Goal: Task Accomplishment & Management: Complete application form

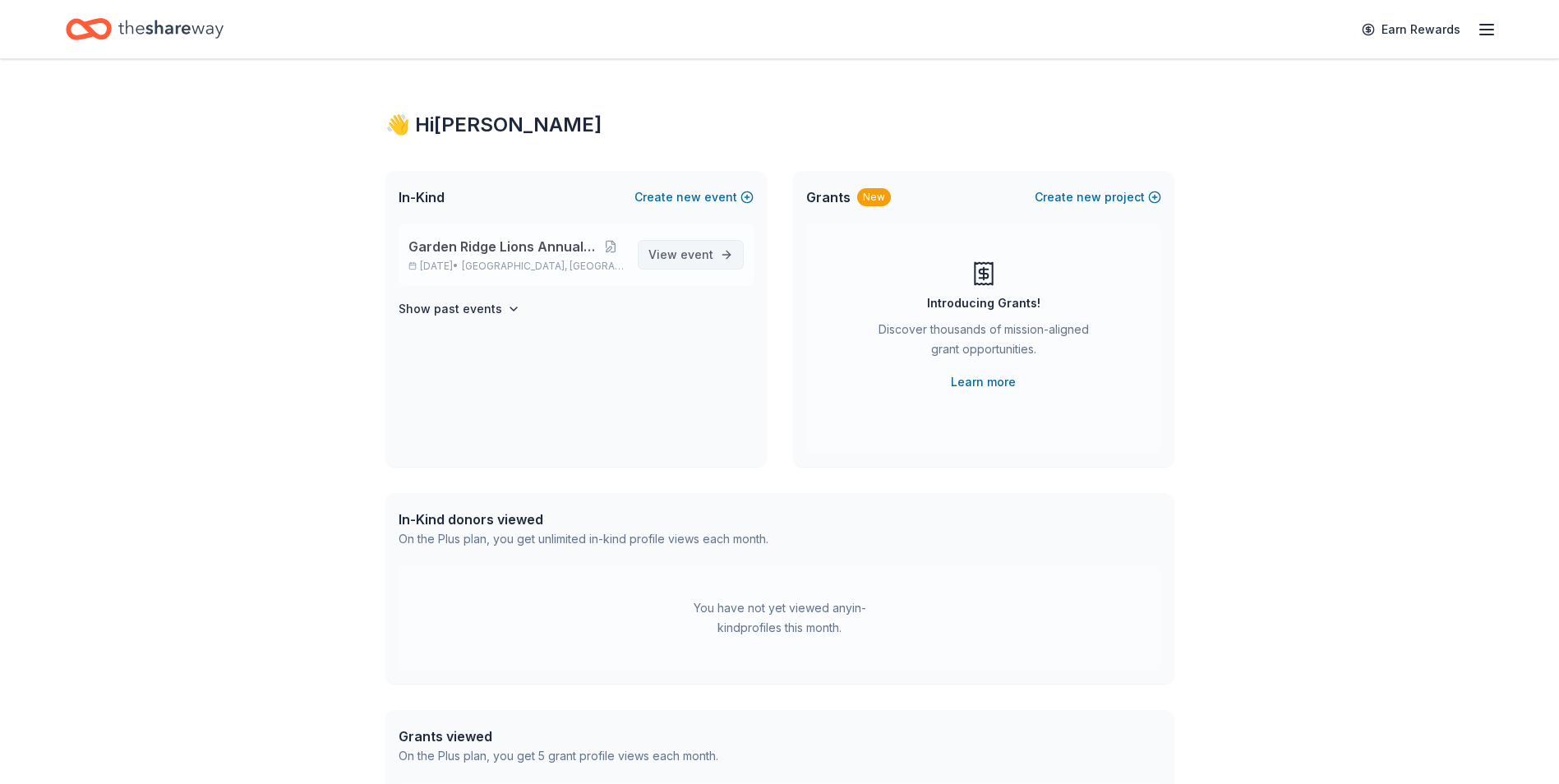
click at [690, 266] on link "View event" at bounding box center [690, 254] width 106 height 30
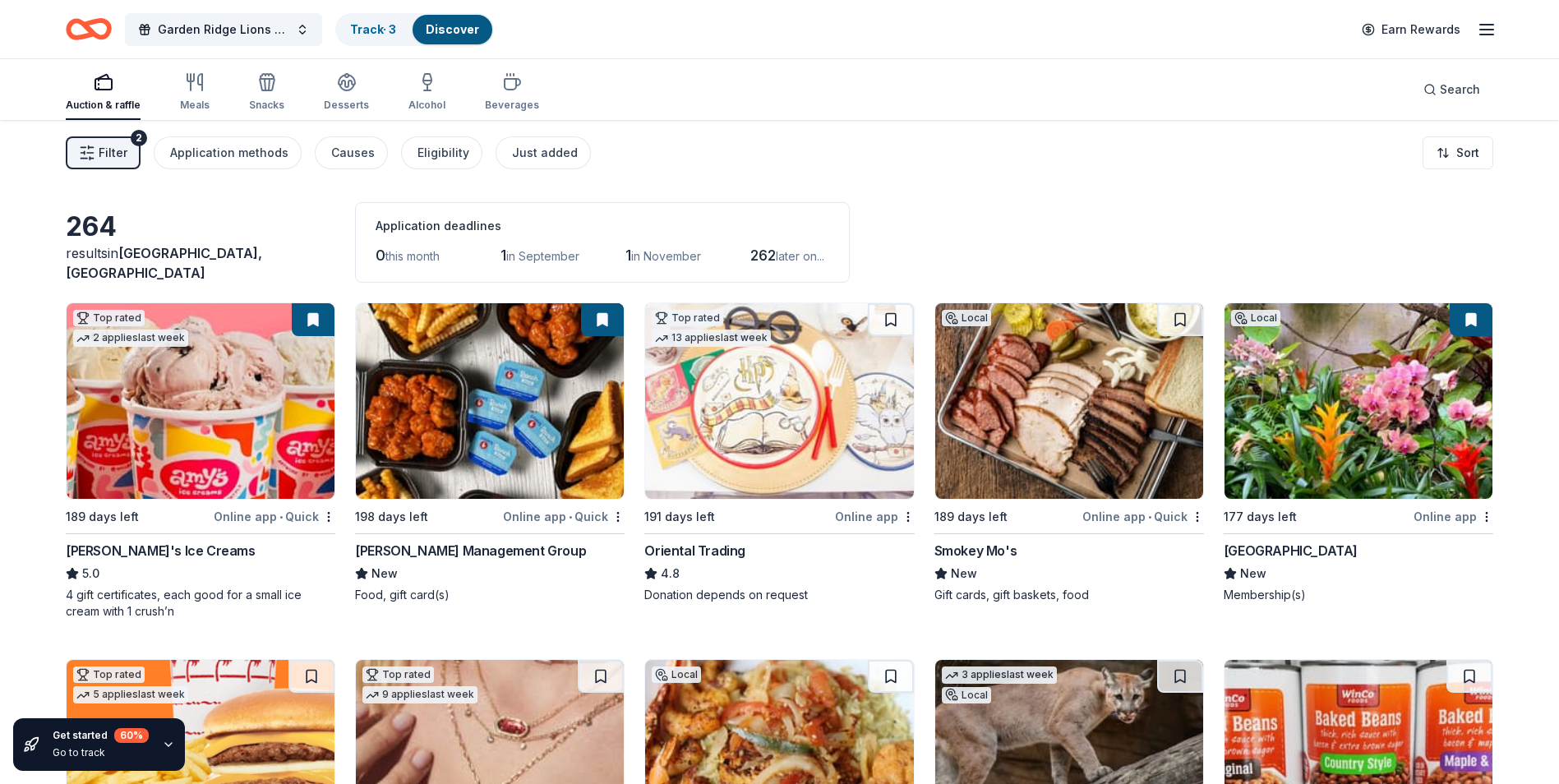
click at [184, 448] on img at bounding box center [201, 401] width 268 height 195
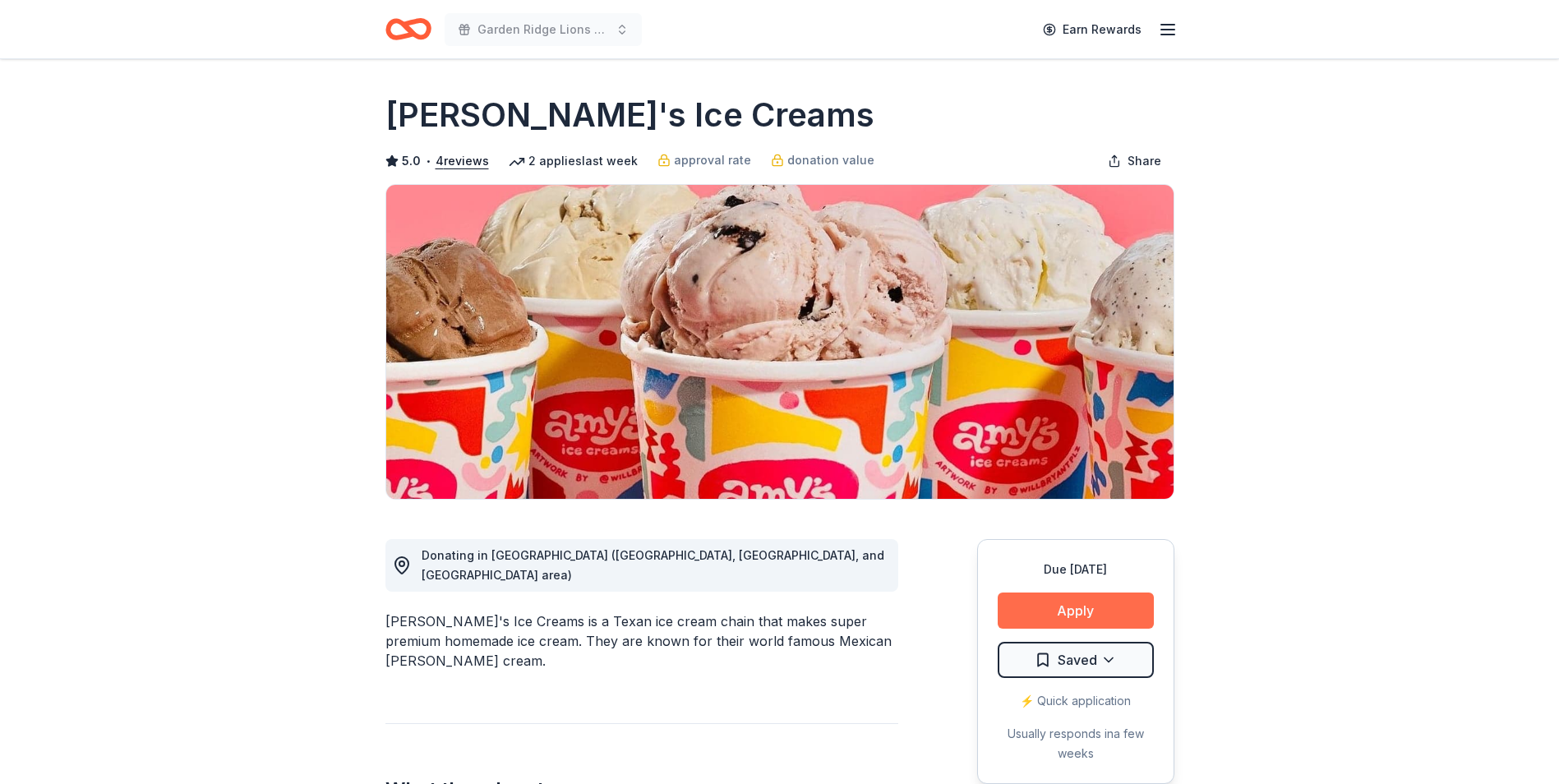
click at [1017, 607] on button "Apply" at bounding box center [1075, 610] width 156 height 36
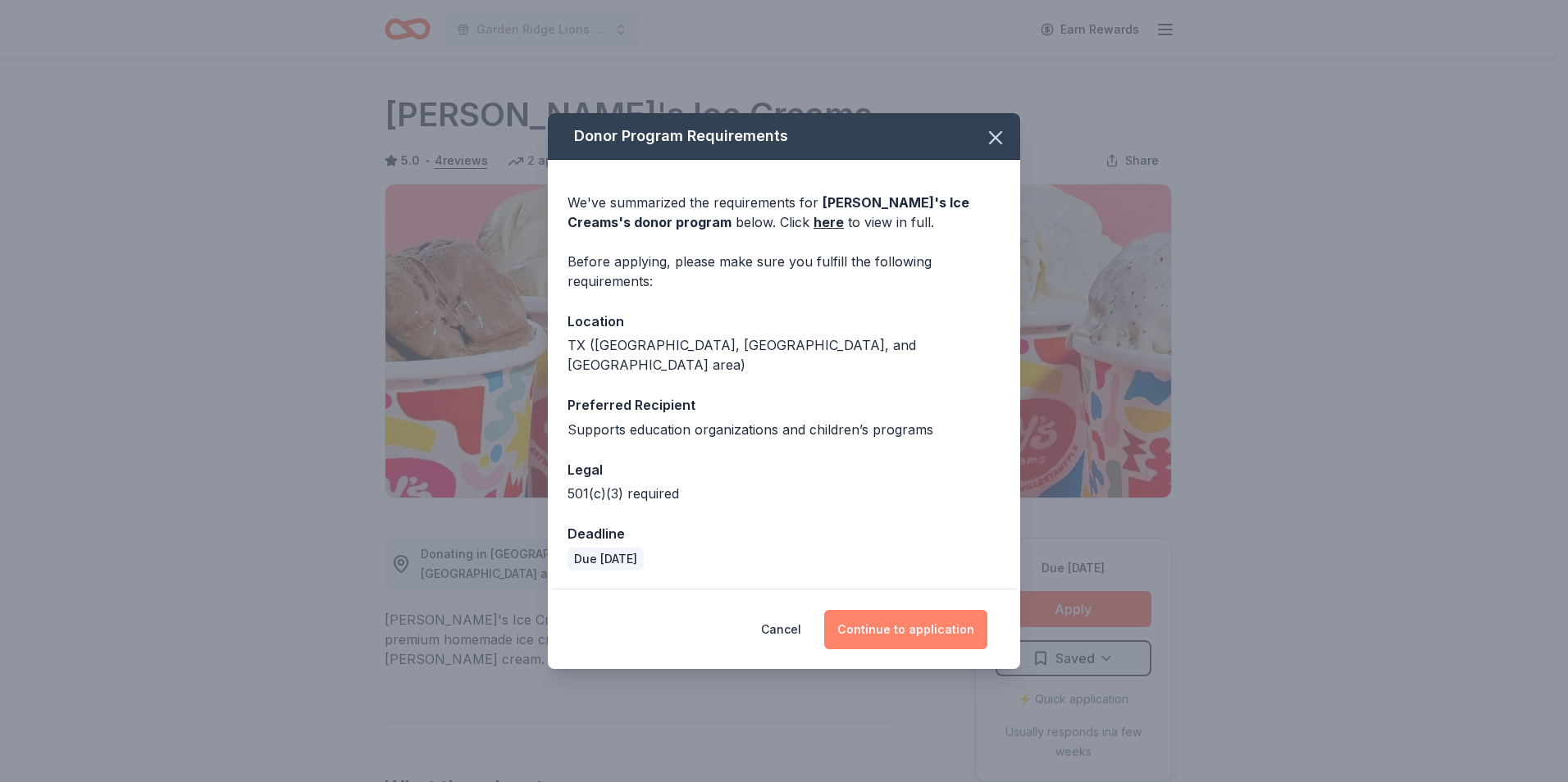
click at [880, 629] on button "Continue to application" at bounding box center [905, 630] width 163 height 40
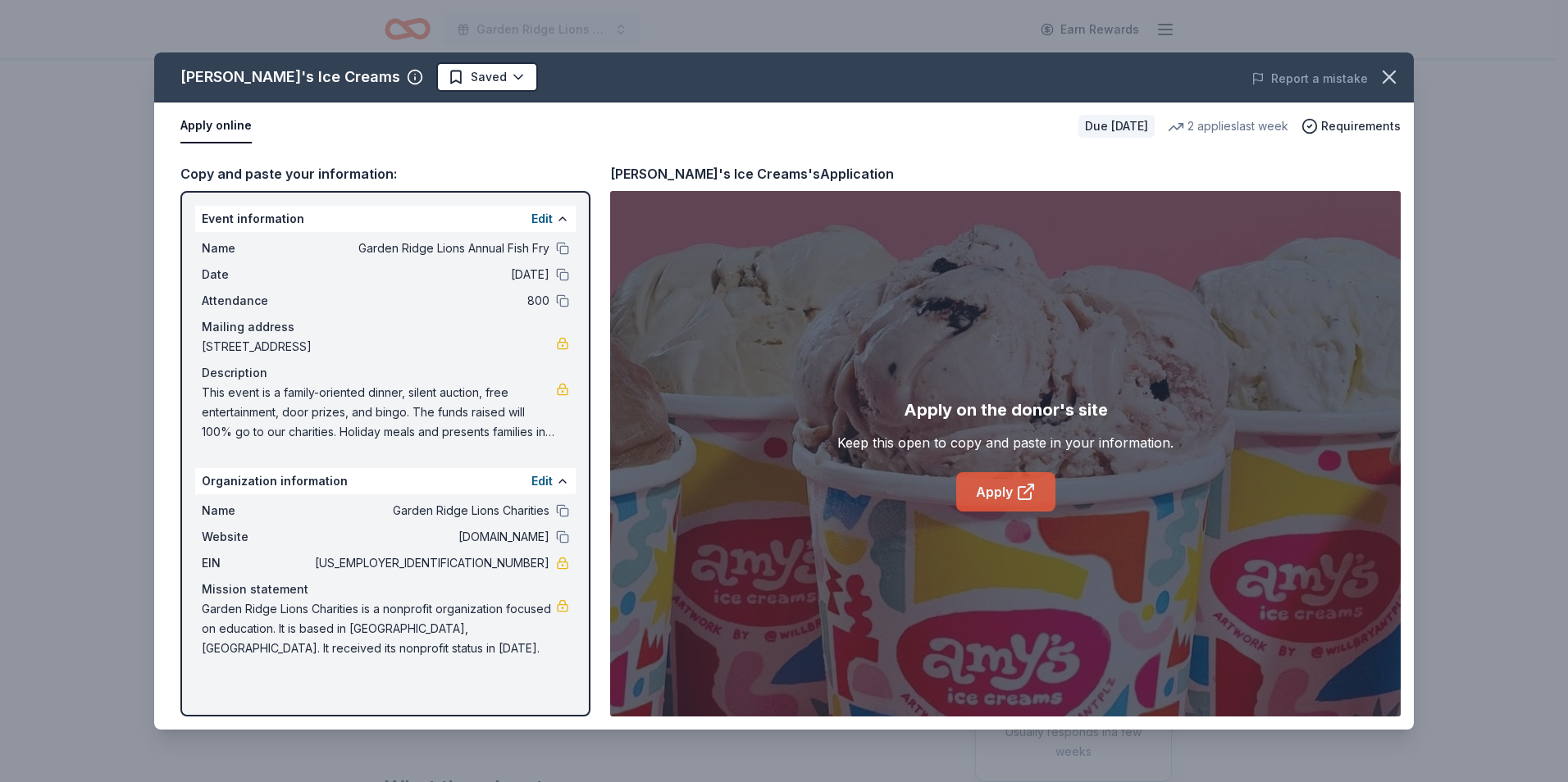
click at [1012, 500] on link "Apply" at bounding box center [1006, 492] width 99 height 40
